Goal: Information Seeking & Learning: Check status

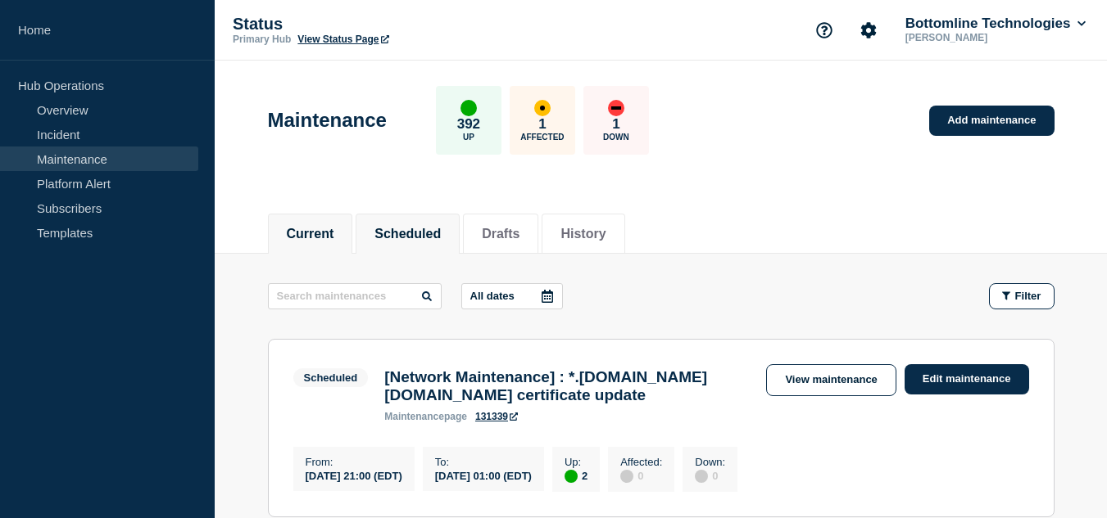
click at [324, 227] on button "Current" at bounding box center [311, 234] width 48 height 15
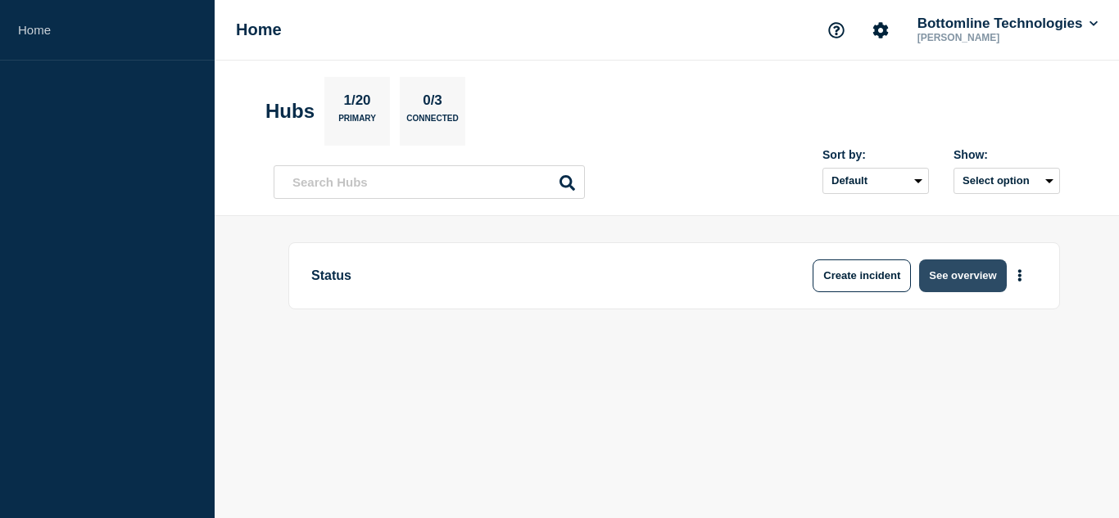
click at [953, 287] on button "See overview" at bounding box center [962, 276] width 87 height 33
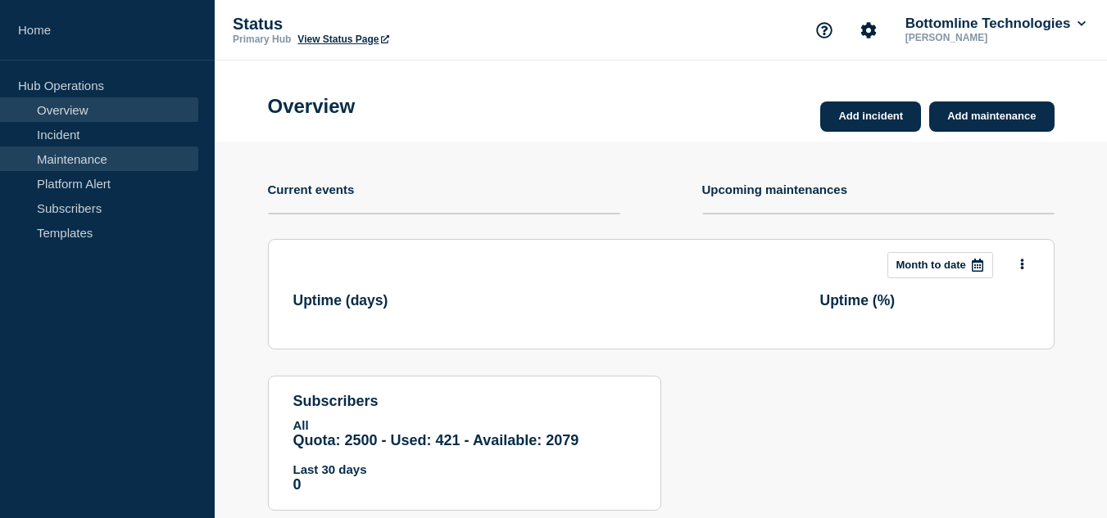
click at [92, 156] on link "Maintenance" at bounding box center [99, 159] width 198 height 25
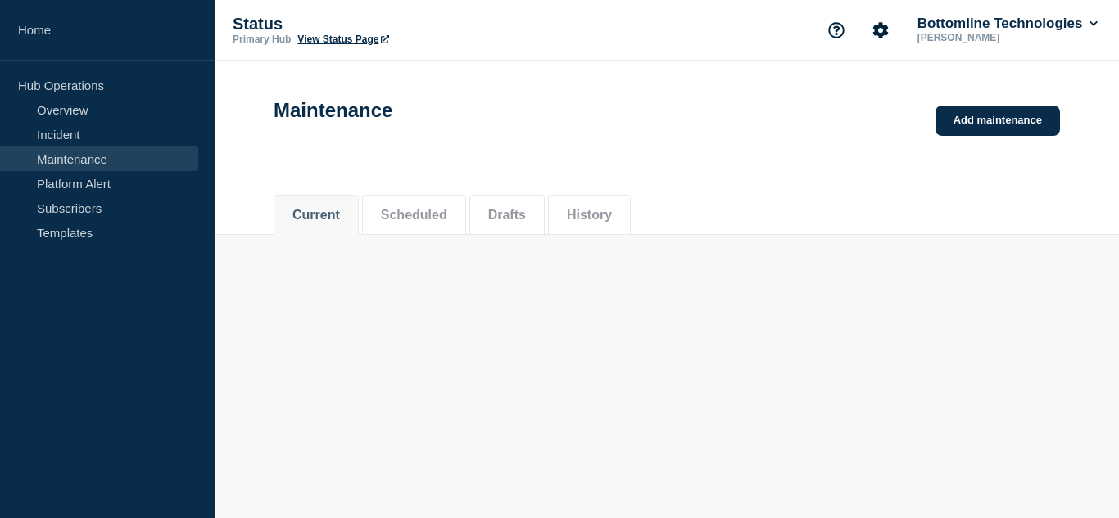
click at [429, 210] on button "Scheduled" at bounding box center [414, 215] width 66 height 15
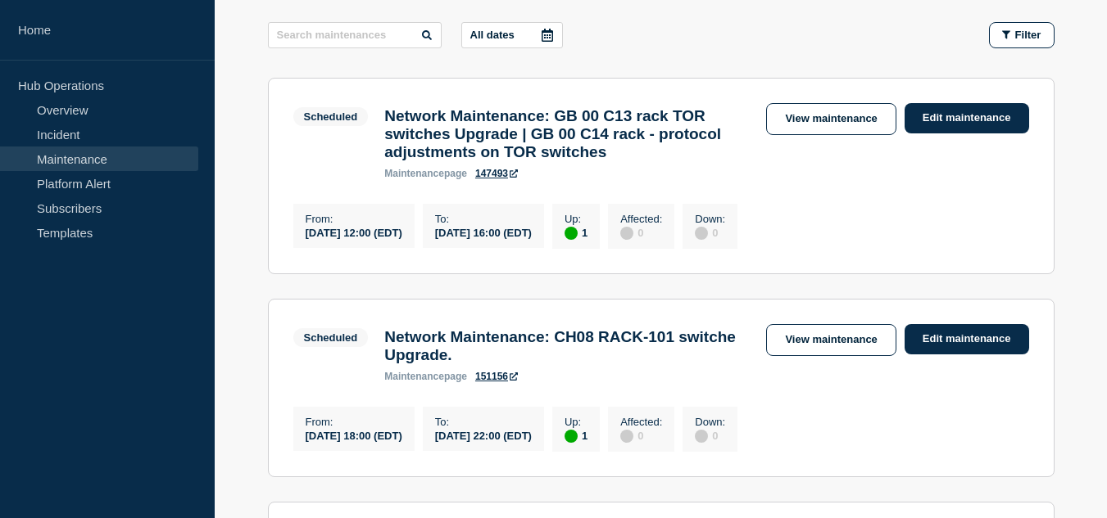
scroll to position [97, 0]
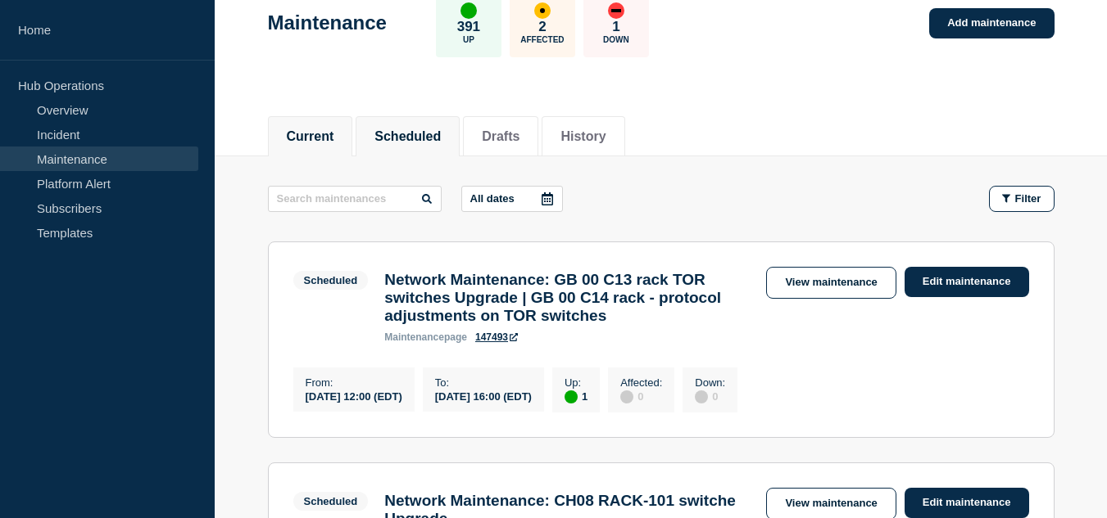
click at [334, 135] on button "Current" at bounding box center [311, 136] width 48 height 15
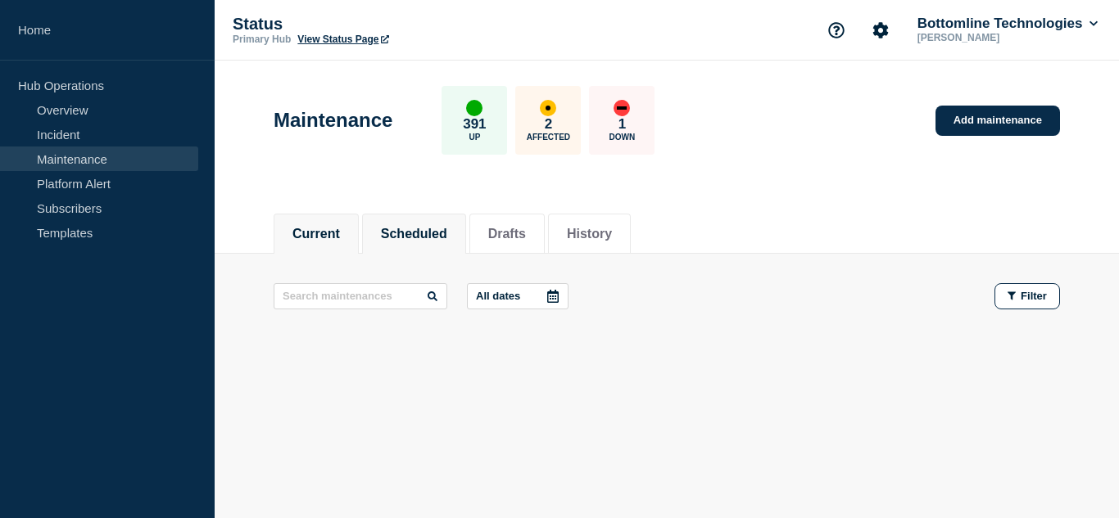
click at [433, 229] on button "Scheduled" at bounding box center [414, 234] width 66 height 15
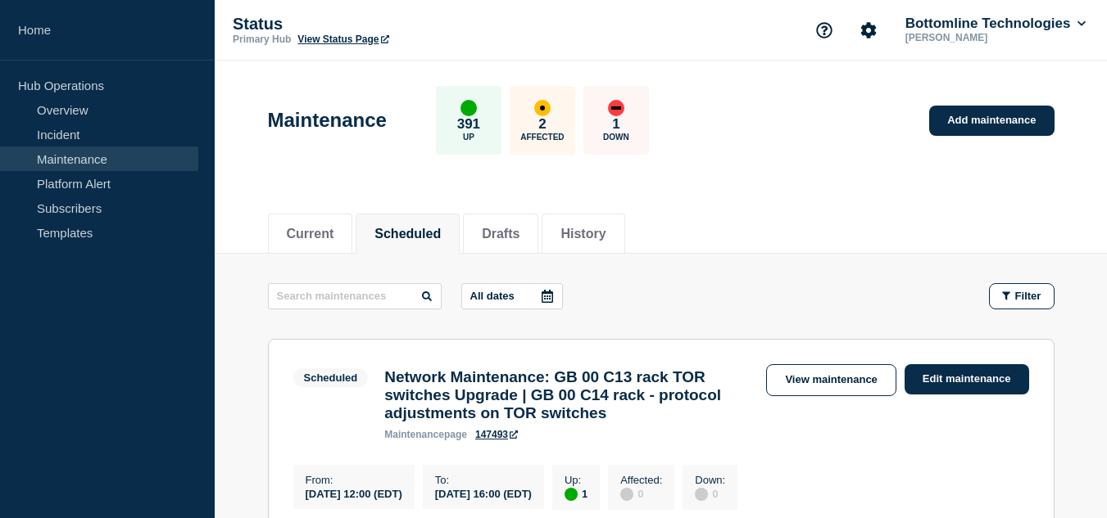
scroll to position [164, 0]
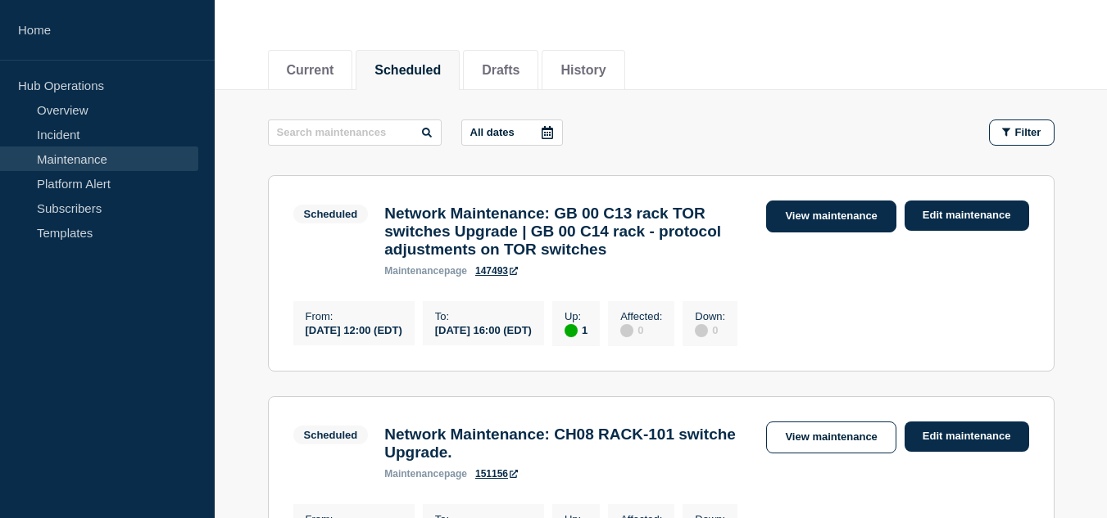
click at [784, 220] on link "View maintenance" at bounding box center [830, 217] width 129 height 32
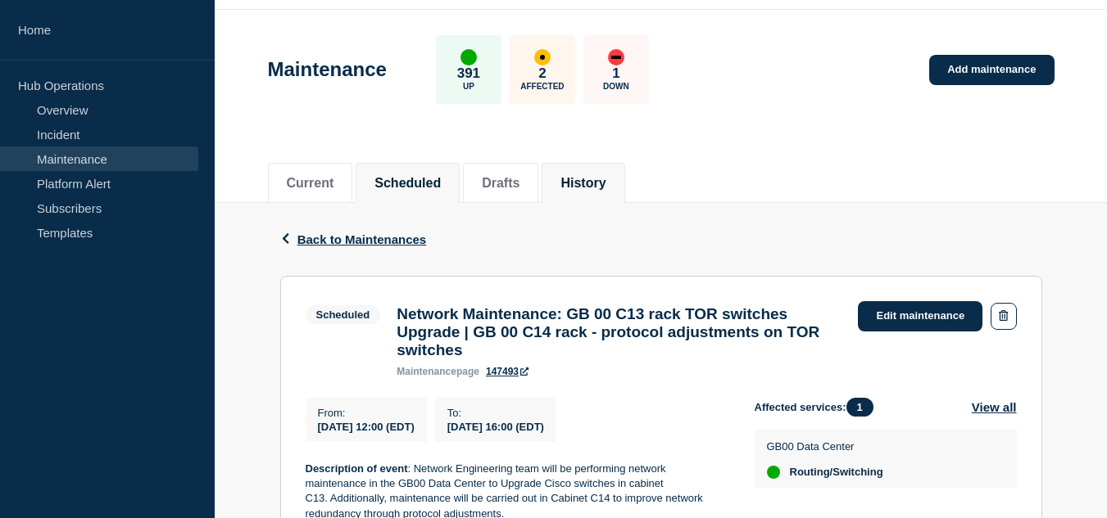
scroll to position [133, 0]
